Goal: Task Accomplishment & Management: Manage account settings

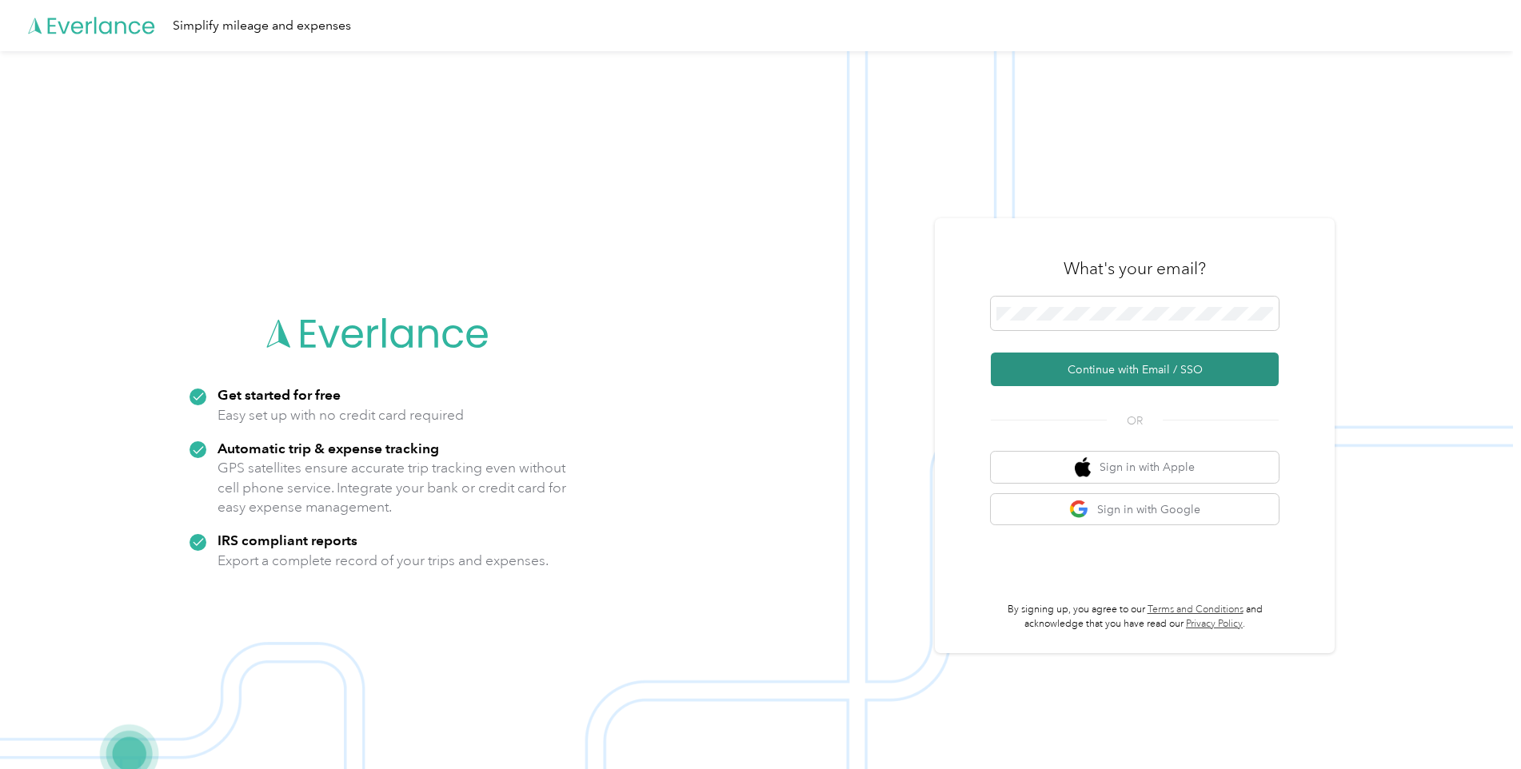
click at [1115, 366] on button "Continue with Email / SSO" at bounding box center [1135, 370] width 288 height 34
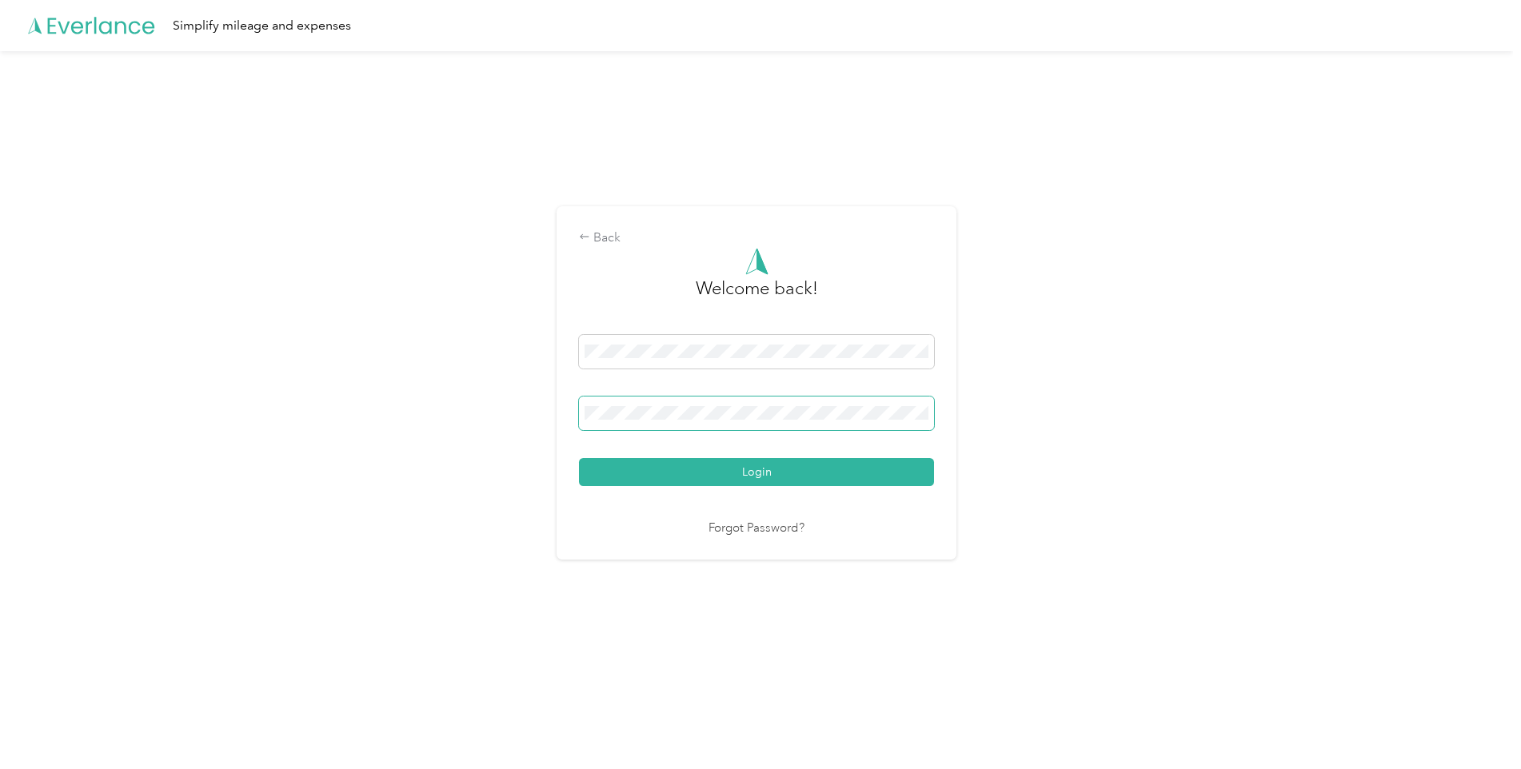
click at [579, 458] on button "Login" at bounding box center [756, 472] width 355 height 28
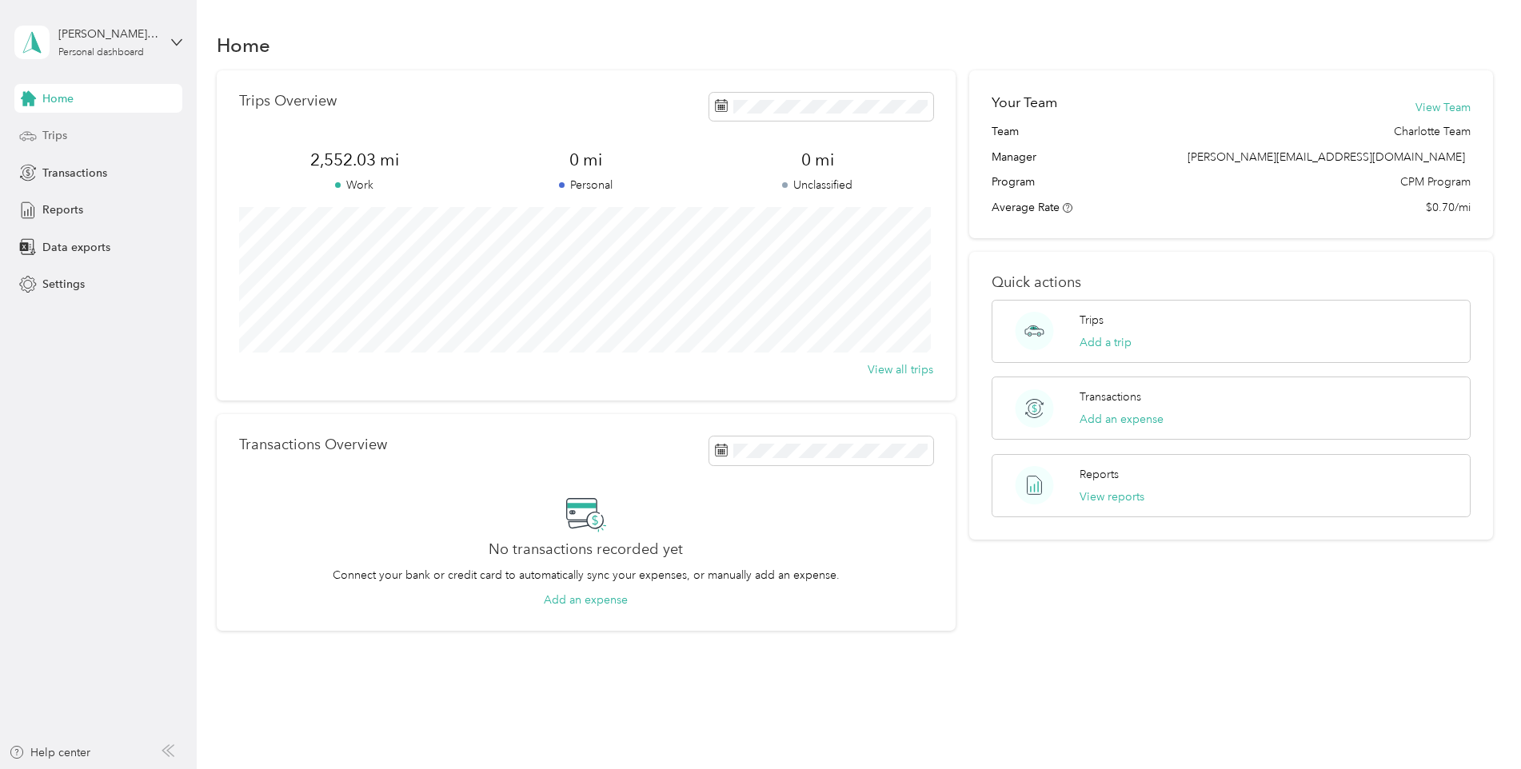
click at [72, 143] on div "Trips" at bounding box center [98, 136] width 168 height 29
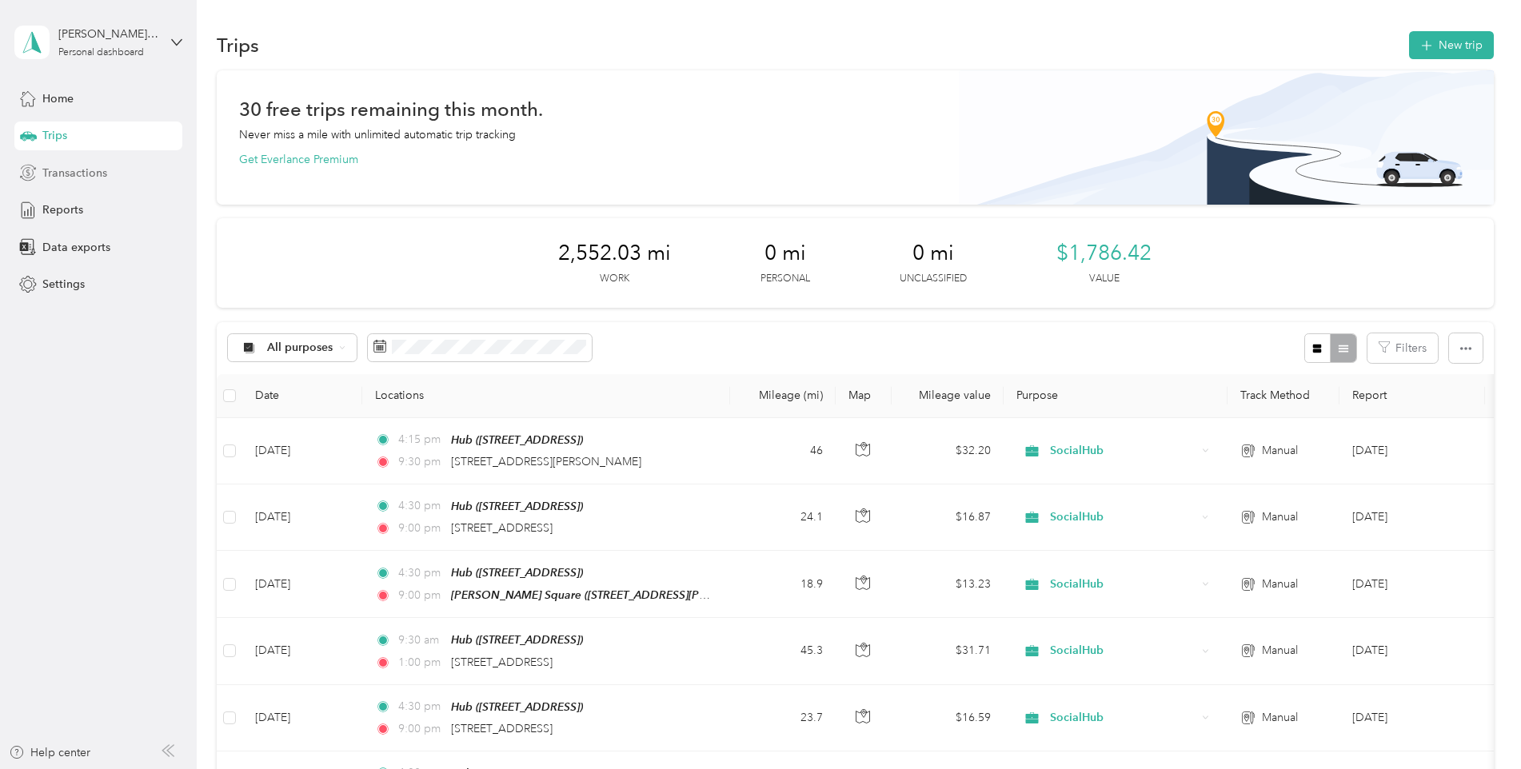
click at [67, 172] on span "Transactions" at bounding box center [74, 173] width 65 height 17
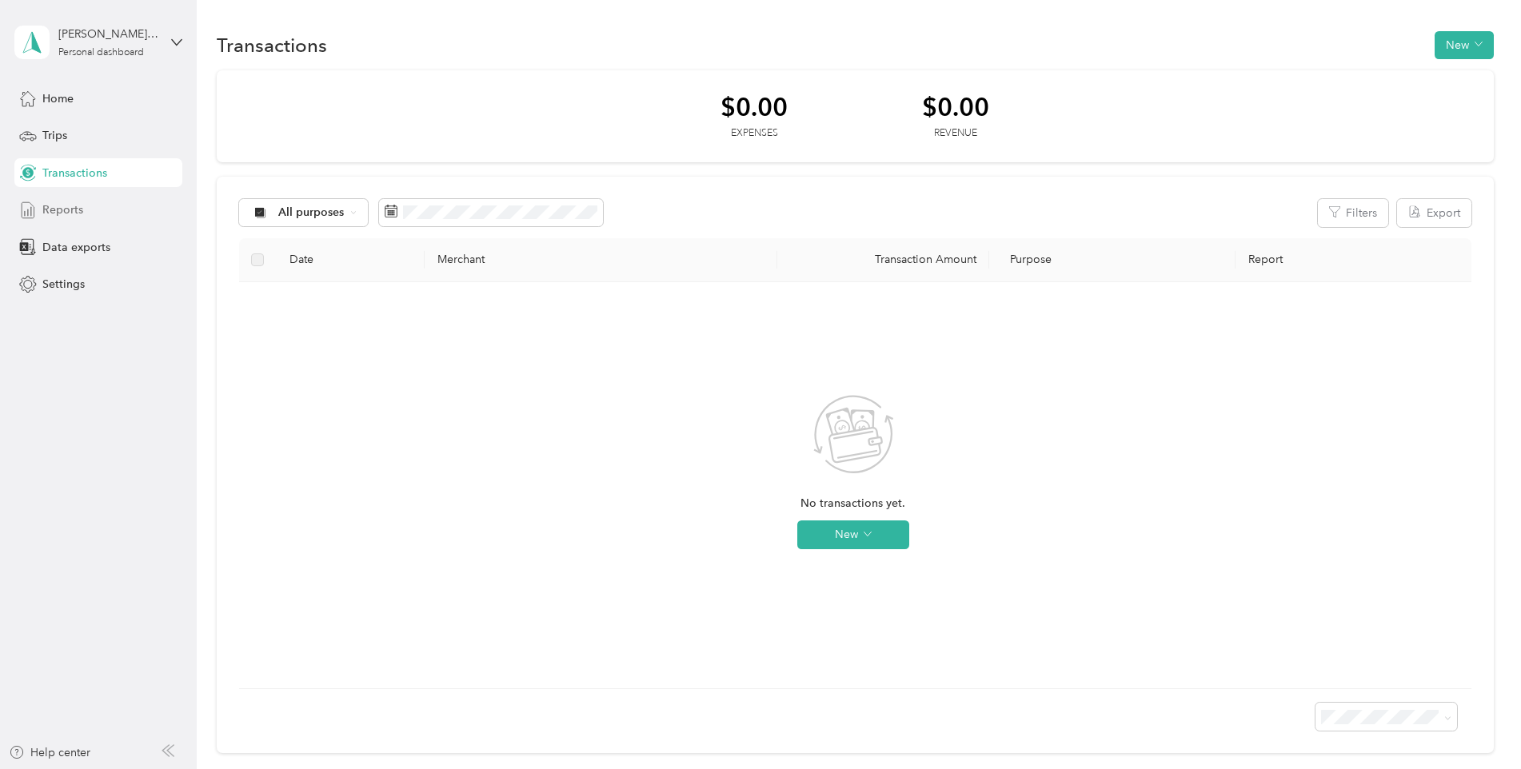
click at [64, 211] on span "Reports" at bounding box center [62, 209] width 41 height 17
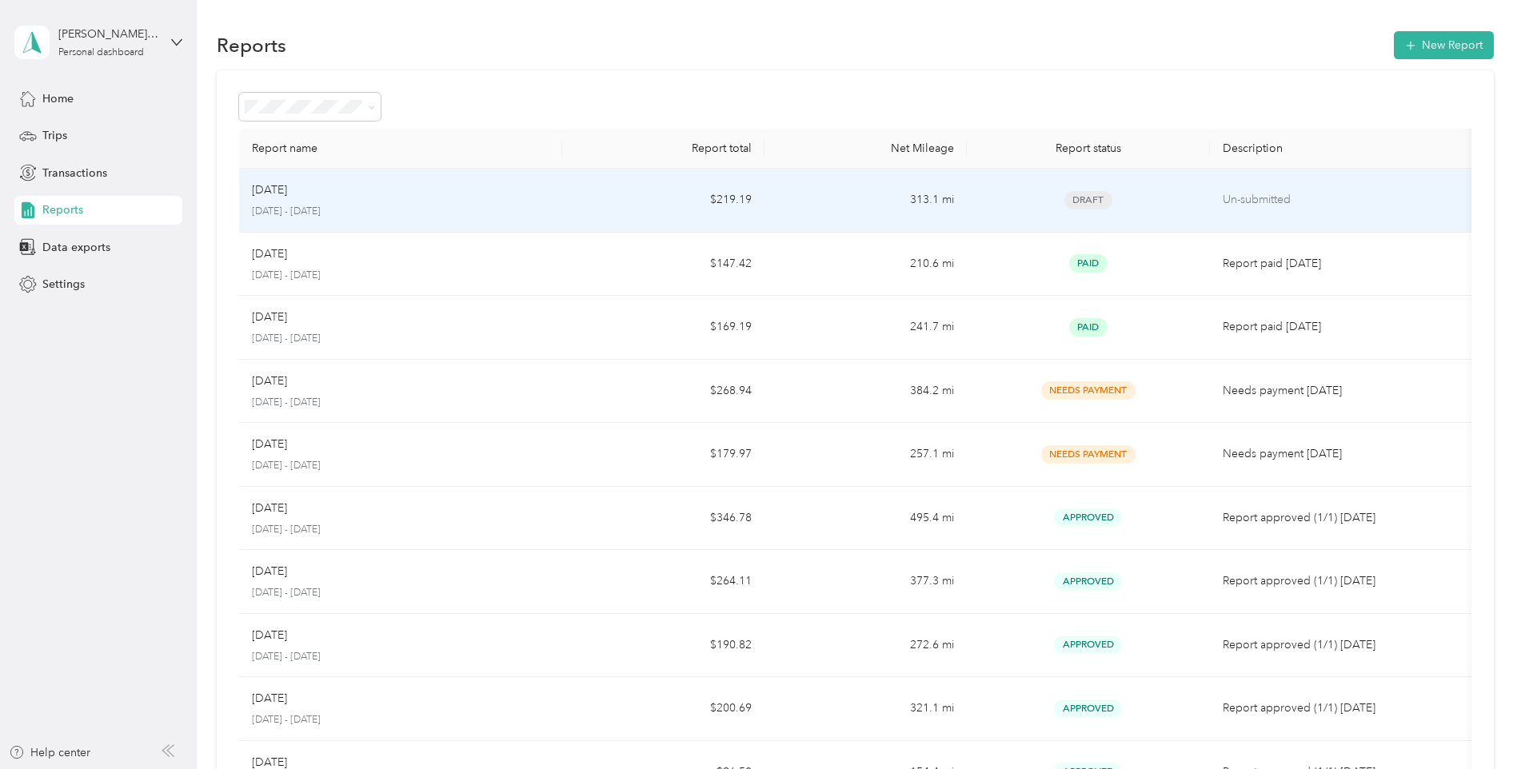
click at [629, 212] on td "$219.19" at bounding box center [663, 201] width 202 height 64
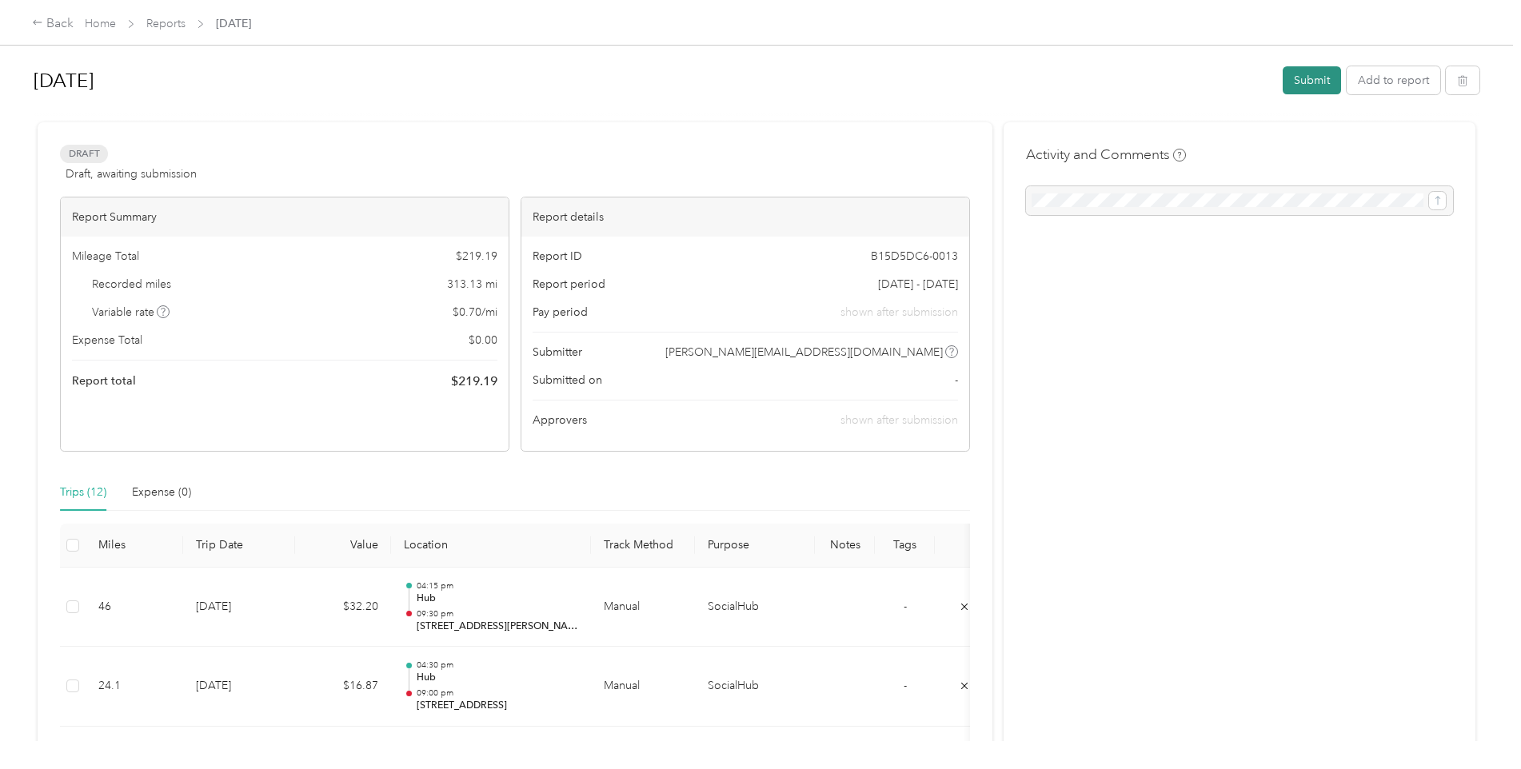
click at [1308, 77] on button "Submit" at bounding box center [1311, 80] width 58 height 28
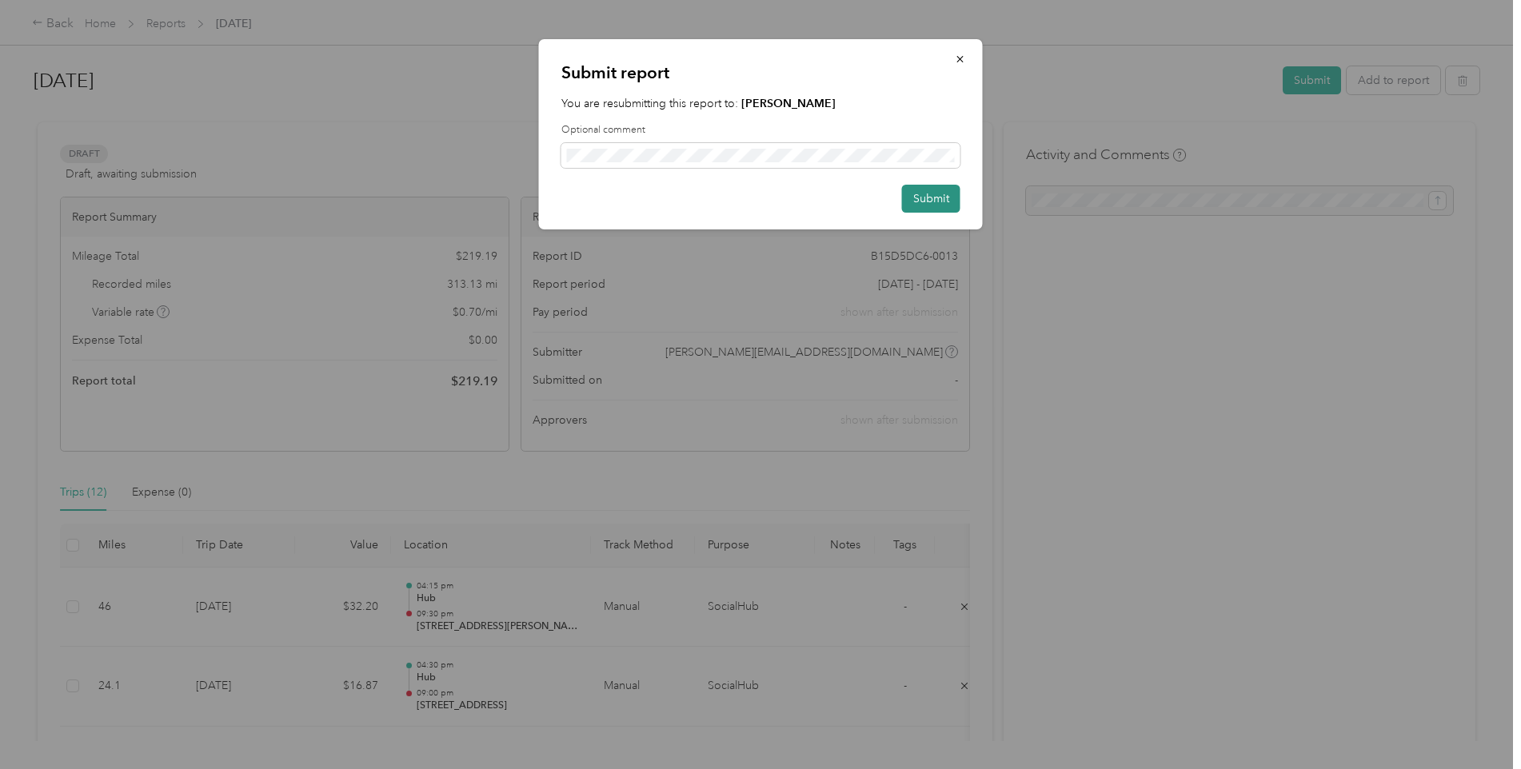
click at [909, 204] on button "Submit" at bounding box center [931, 199] width 58 height 28
